Goal: Task Accomplishment & Management: Manage account settings

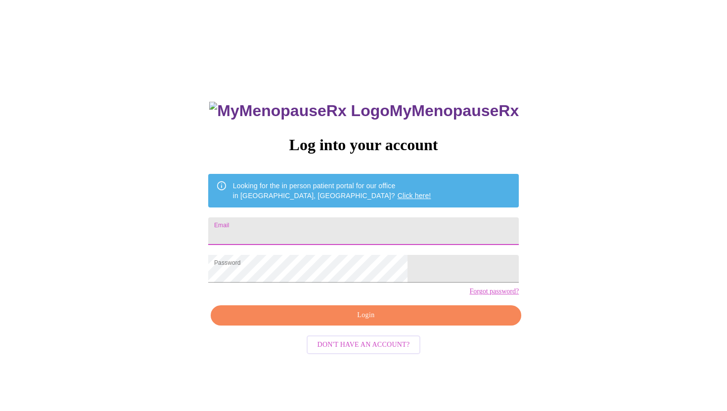
click at [320, 225] on input "Email" at bounding box center [363, 232] width 311 height 28
type input "[EMAIL_ADDRESS][DOMAIN_NAME]"
click at [367, 322] on span "Login" at bounding box center [366, 316] width 288 height 12
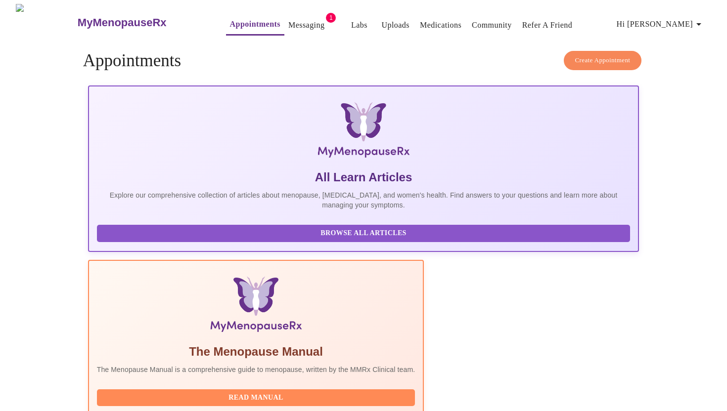
click at [381, 21] on link "Uploads" at bounding box center [395, 25] width 28 height 14
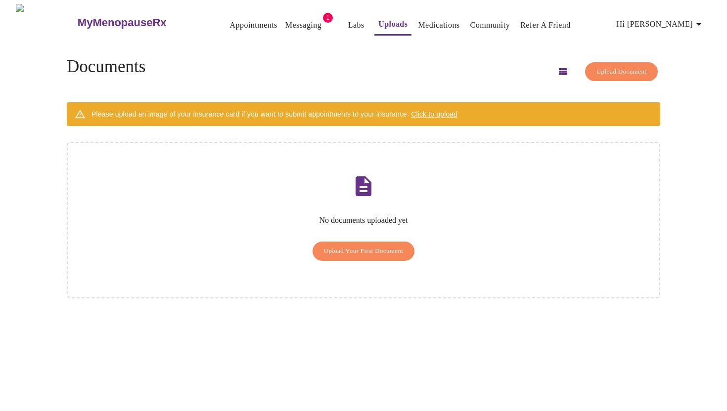
click at [348, 246] on span "Upload Your First Document" at bounding box center [364, 251] width 80 height 11
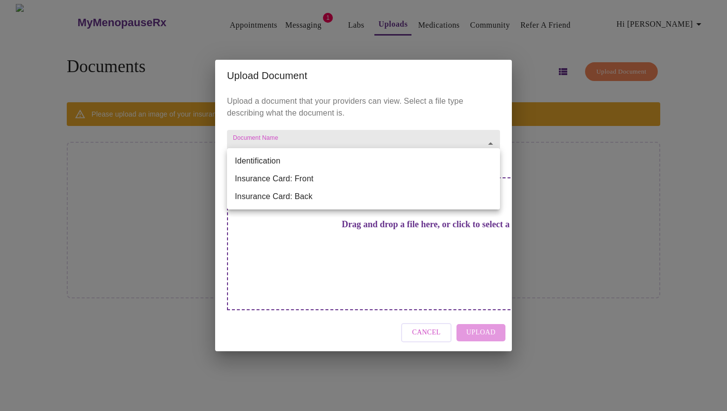
click at [303, 160] on body "MyMenopauseRx Appointments Messaging 1 Labs Uploads Medications Community Refer…" at bounding box center [363, 209] width 719 height 411
click at [199, 52] on div at bounding box center [363, 205] width 727 height 411
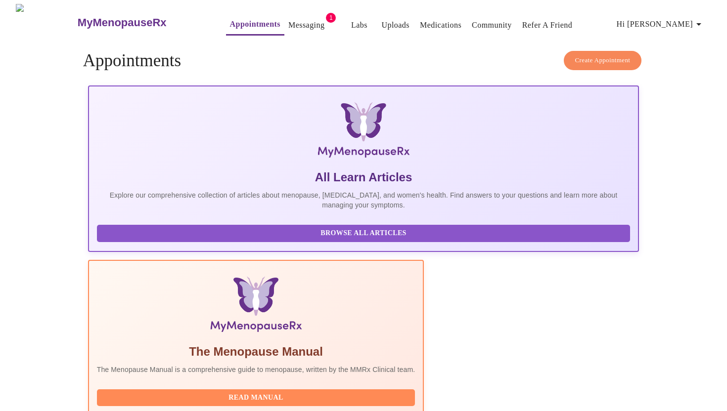
click at [33, 19] on img at bounding box center [46, 22] width 60 height 37
click at [657, 17] on span "Hi [PERSON_NAME]" at bounding box center [661, 24] width 88 height 14
click at [670, 17] on li "Settings" at bounding box center [682, 21] width 46 height 18
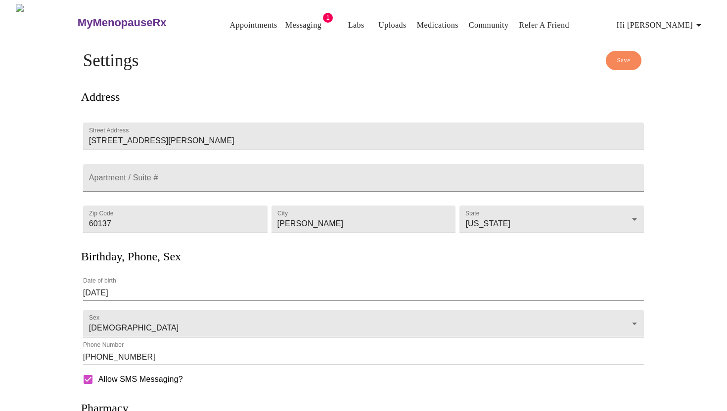
click at [40, 264] on div "MyMenopauseRx Appointments Messaging 1 Labs Uploads Medications Community Refer…" at bounding box center [363, 265] width 719 height 523
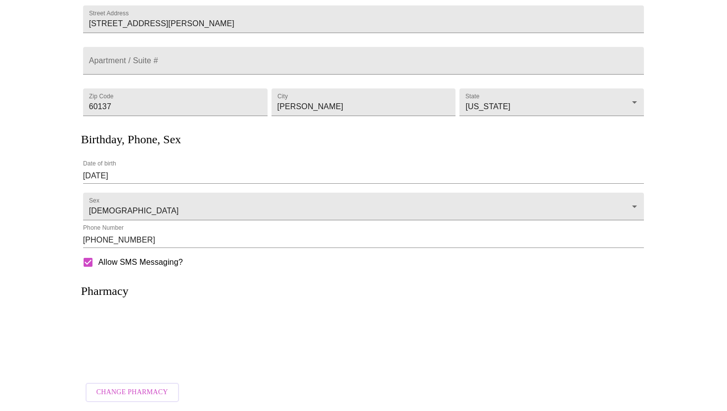
scroll to position [128, 0]
click at [148, 351] on div at bounding box center [363, 343] width 561 height 62
click at [141, 387] on span "Change Pharmacy" at bounding box center [132, 393] width 72 height 12
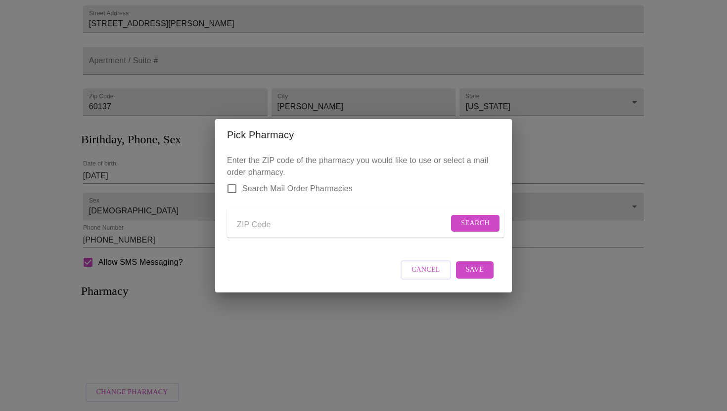
click at [272, 213] on form "Search" at bounding box center [365, 223] width 277 height 29
click at [272, 218] on input "Send a message to your care team" at bounding box center [343, 226] width 212 height 16
type input "60137"
click at [476, 211] on form "60137 Search" at bounding box center [365, 223] width 277 height 29
click at [476, 220] on span "Search" at bounding box center [475, 224] width 29 height 12
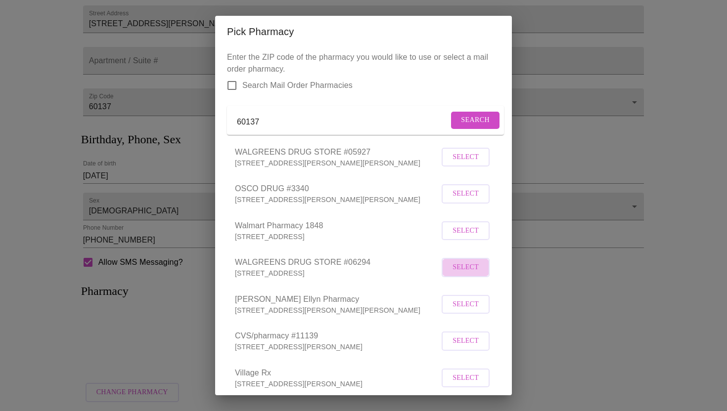
click at [473, 274] on span "Select" at bounding box center [466, 268] width 26 height 12
click at [461, 126] on span "Search" at bounding box center [475, 120] width 29 height 12
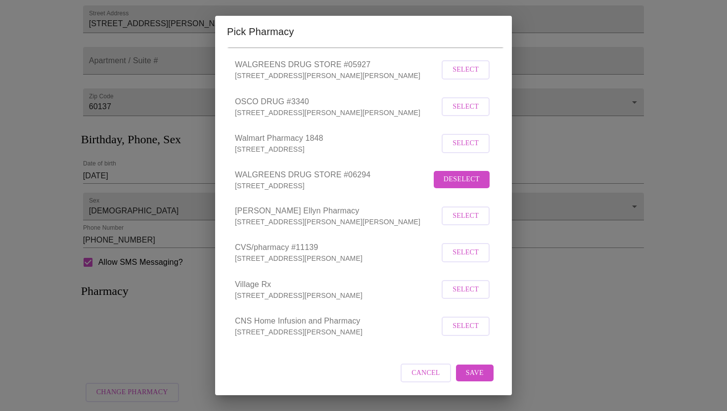
drag, startPoint x: 500, startPoint y: 306, endPoint x: 514, endPoint y: 410, distance: 104.8
click at [514, 410] on div "Pick Pharmacy Enter the ZIP code of the pharmacy you would like to use or selec…" at bounding box center [363, 205] width 727 height 411
click at [477, 366] on button "Save" at bounding box center [475, 373] width 38 height 17
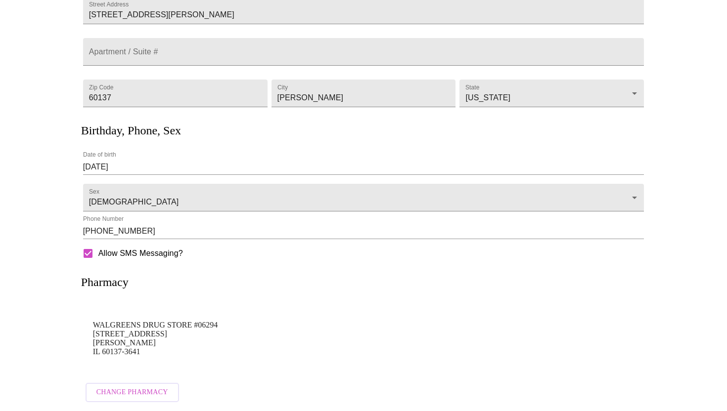
click at [24, 336] on div "MyMenopauseRx Appointments Messaging 1 Labs Uploads Medications Community Refer…" at bounding box center [363, 144] width 719 height 532
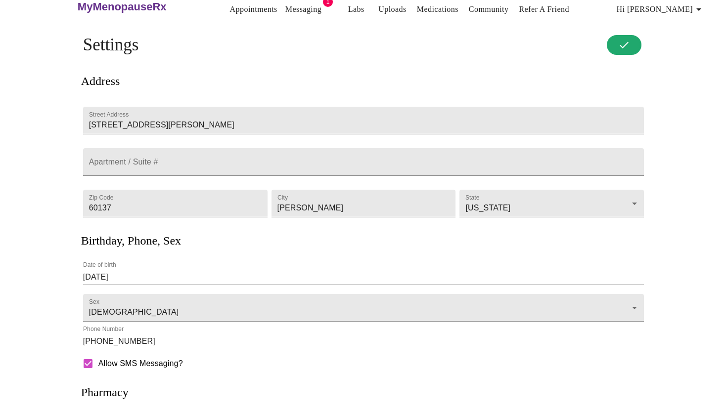
scroll to position [0, 0]
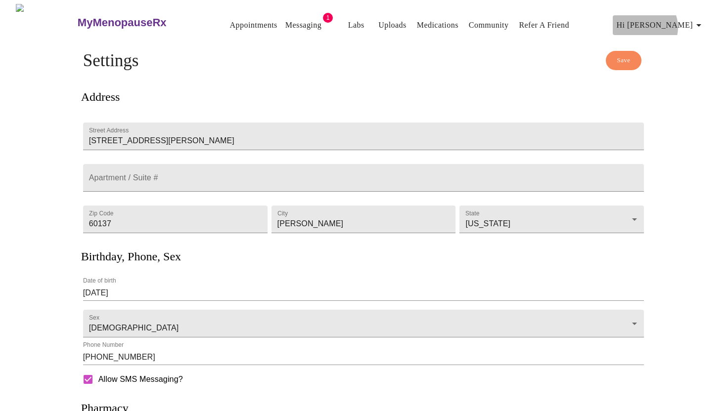
click at [677, 23] on span "Hi [PERSON_NAME]" at bounding box center [661, 25] width 88 height 14
click at [682, 42] on li "Billing" at bounding box center [682, 39] width 46 height 18
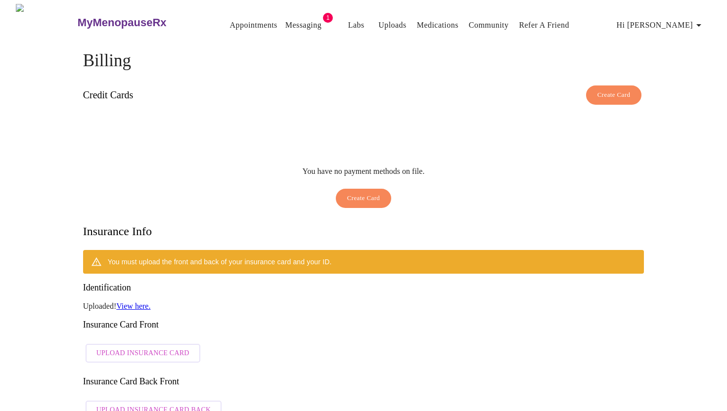
click at [49, 303] on div "Billing Credit Cards Create Card You have no payment methods on file. Create Ca…" at bounding box center [363, 390] width 633 height 679
click at [373, 193] on span "Create Card" at bounding box center [363, 198] width 33 height 11
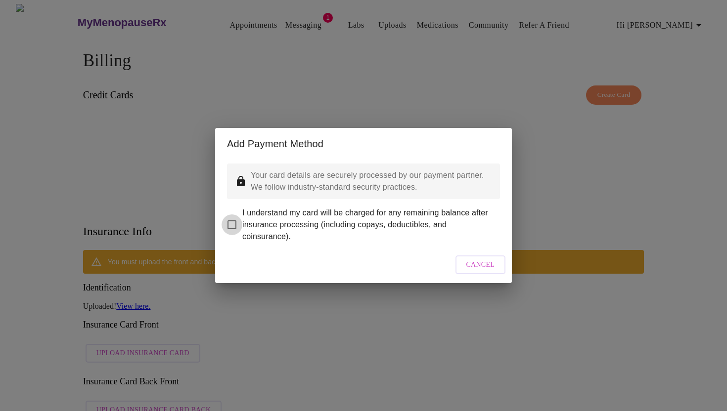
click at [231, 217] on input "I understand my card will be charged for any remaining balance after insurance …" at bounding box center [232, 225] width 21 height 21
checkbox input "true"
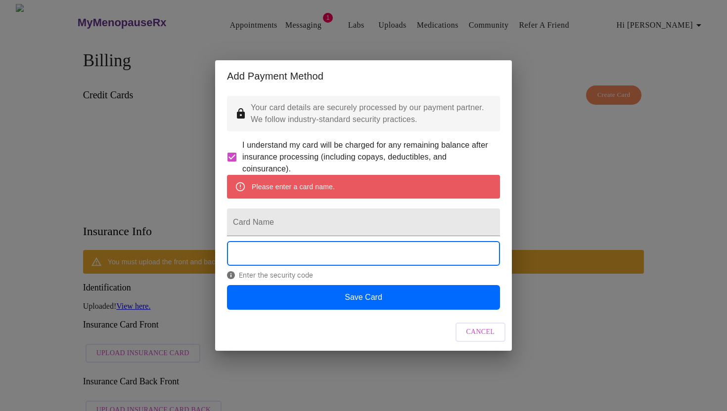
click at [638, 268] on div "Add Payment Method Your card details are securely processed by our payment part…" at bounding box center [363, 205] width 727 height 411
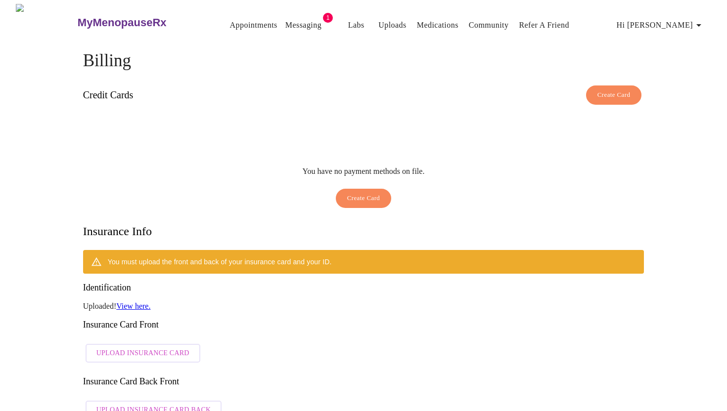
click at [353, 194] on button "Create Card" at bounding box center [364, 198] width 56 height 19
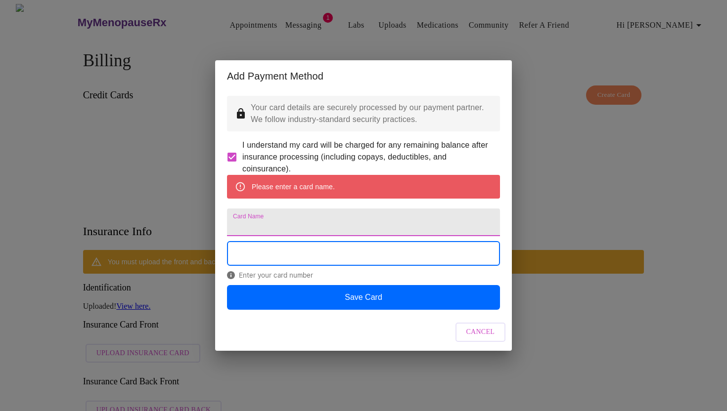
click at [311, 222] on input "Card Name" at bounding box center [363, 223] width 273 height 28
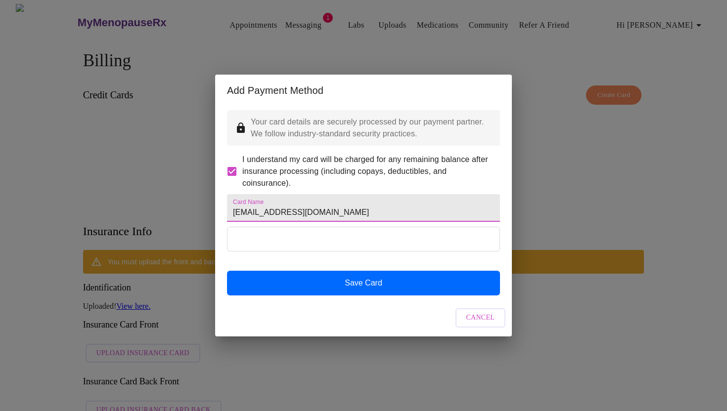
drag, startPoint x: 352, startPoint y: 214, endPoint x: 212, endPoint y: 210, distance: 140.0
click at [212, 210] on div "Add Payment Method Your card details are securely processed by our payment part…" at bounding box center [363, 205] width 727 height 411
type input "]"
type input "s"
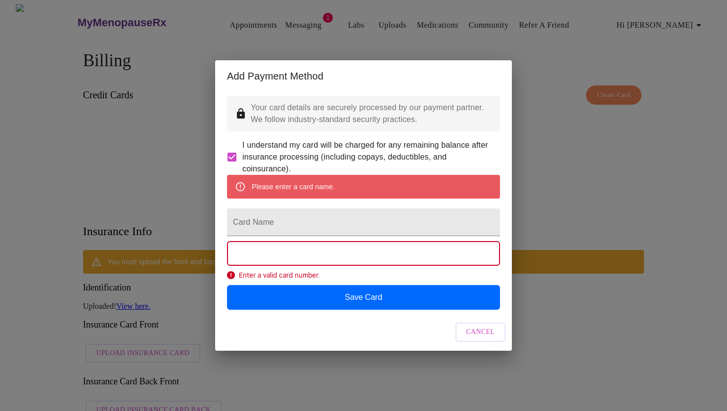
click at [285, 279] on span "Enter a valid card number." at bounding box center [363, 276] width 273 height 8
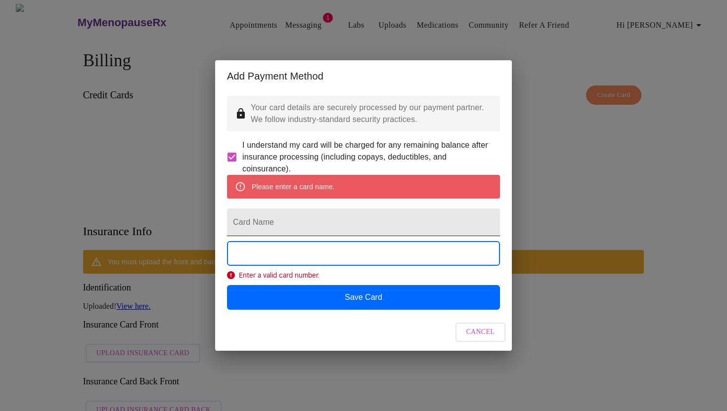
click at [353, 216] on input "Card Name" at bounding box center [363, 223] width 273 height 28
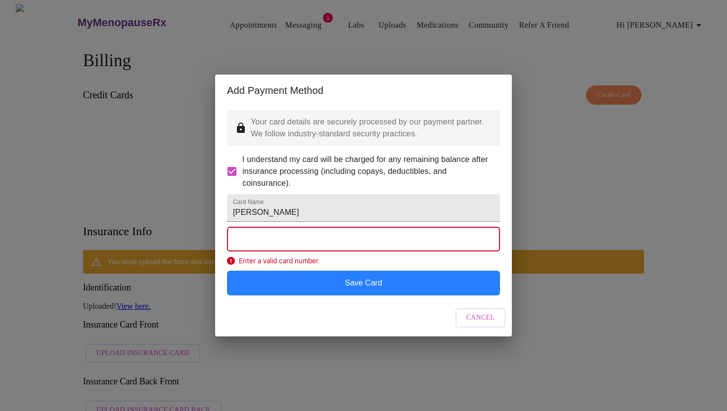
click at [341, 291] on button "Save Card" at bounding box center [363, 283] width 273 height 25
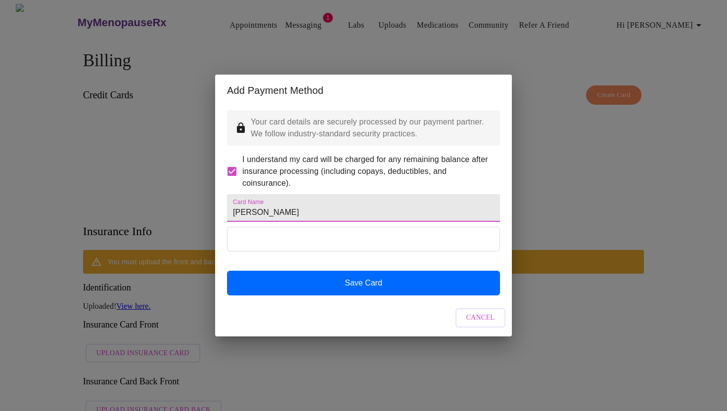
drag, startPoint x: 323, startPoint y: 215, endPoint x: 193, endPoint y: 210, distance: 130.2
click at [193, 210] on div "Add Payment Method Your card details are securely processed by our payment part…" at bounding box center [363, 205] width 727 height 411
type input "capital one visa"
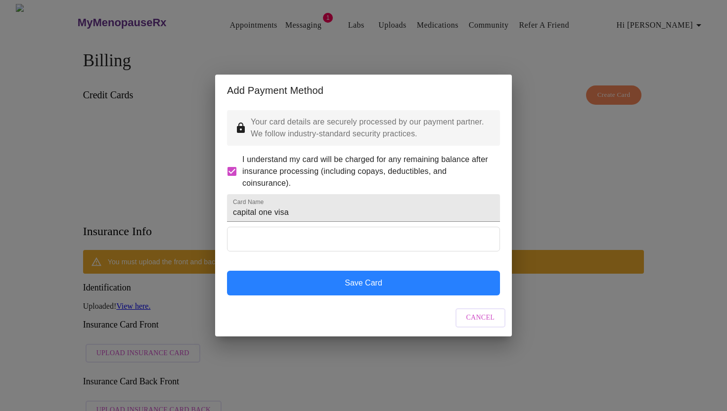
click at [419, 288] on button "Save Card" at bounding box center [363, 283] width 273 height 25
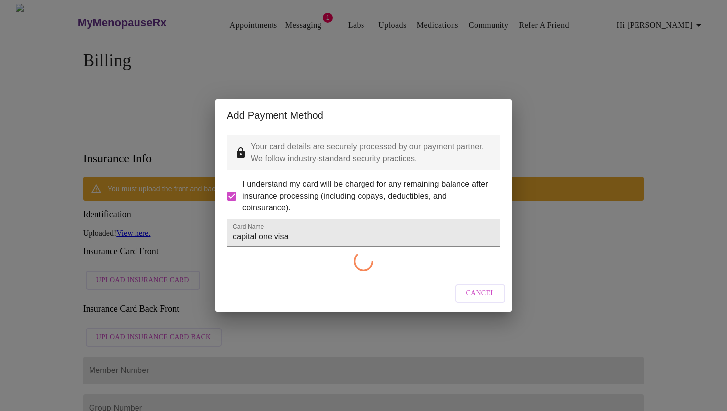
checkbox input "false"
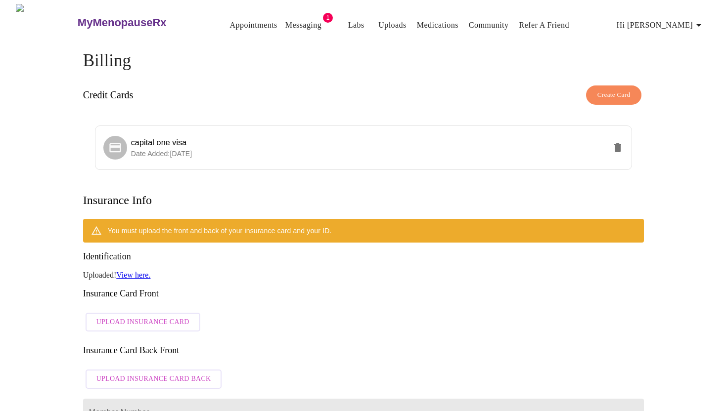
click at [40, 344] on div "MyMenopauseRx Appointments Messaging 1 Labs Uploads Medications Community Refer…" at bounding box center [363, 351] width 719 height 695
click at [285, 19] on link "Messaging" at bounding box center [303, 25] width 36 height 14
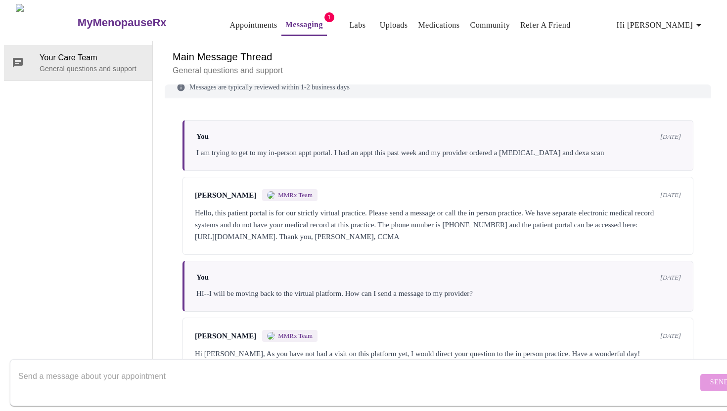
scroll to position [18, 0]
